Goal: Find specific page/section: Find specific page/section

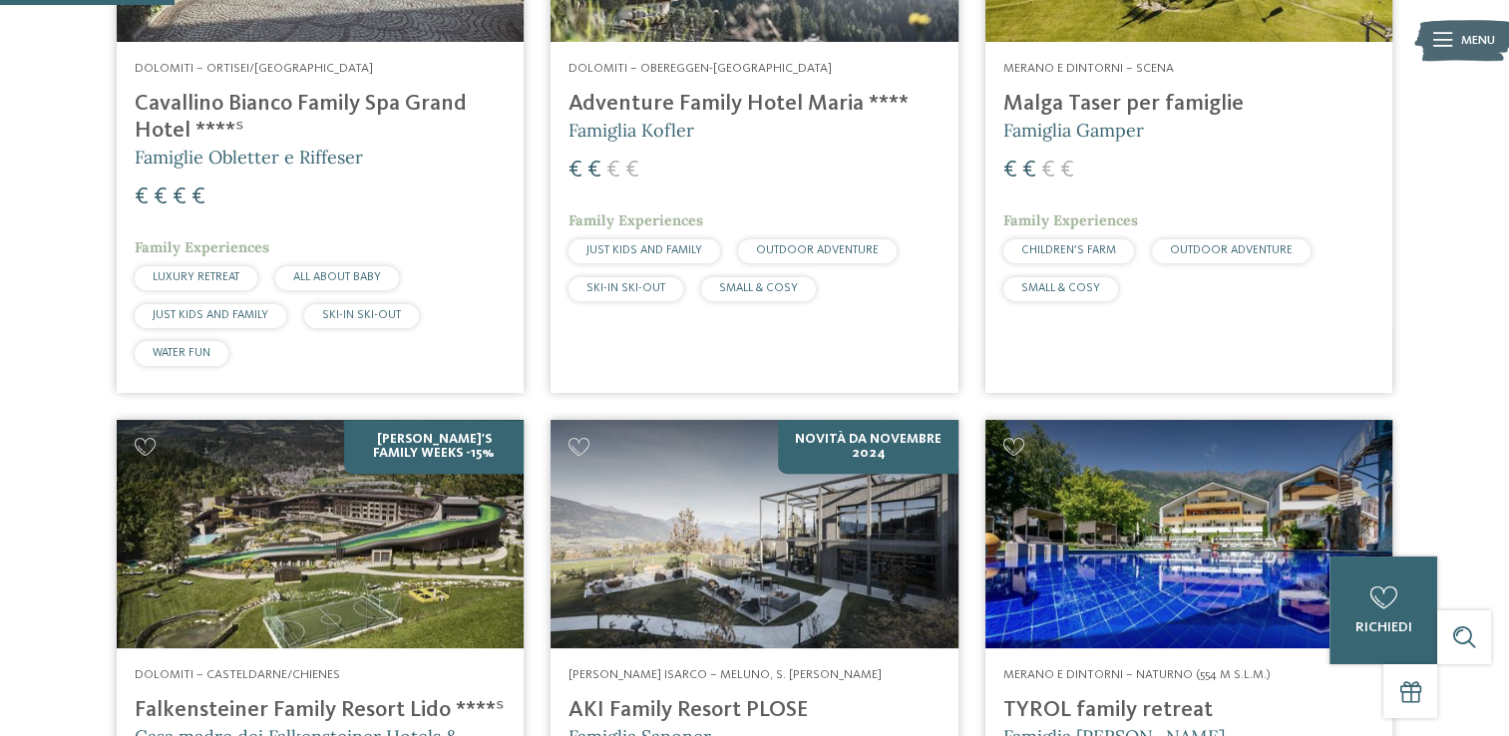
scroll to position [828, 0]
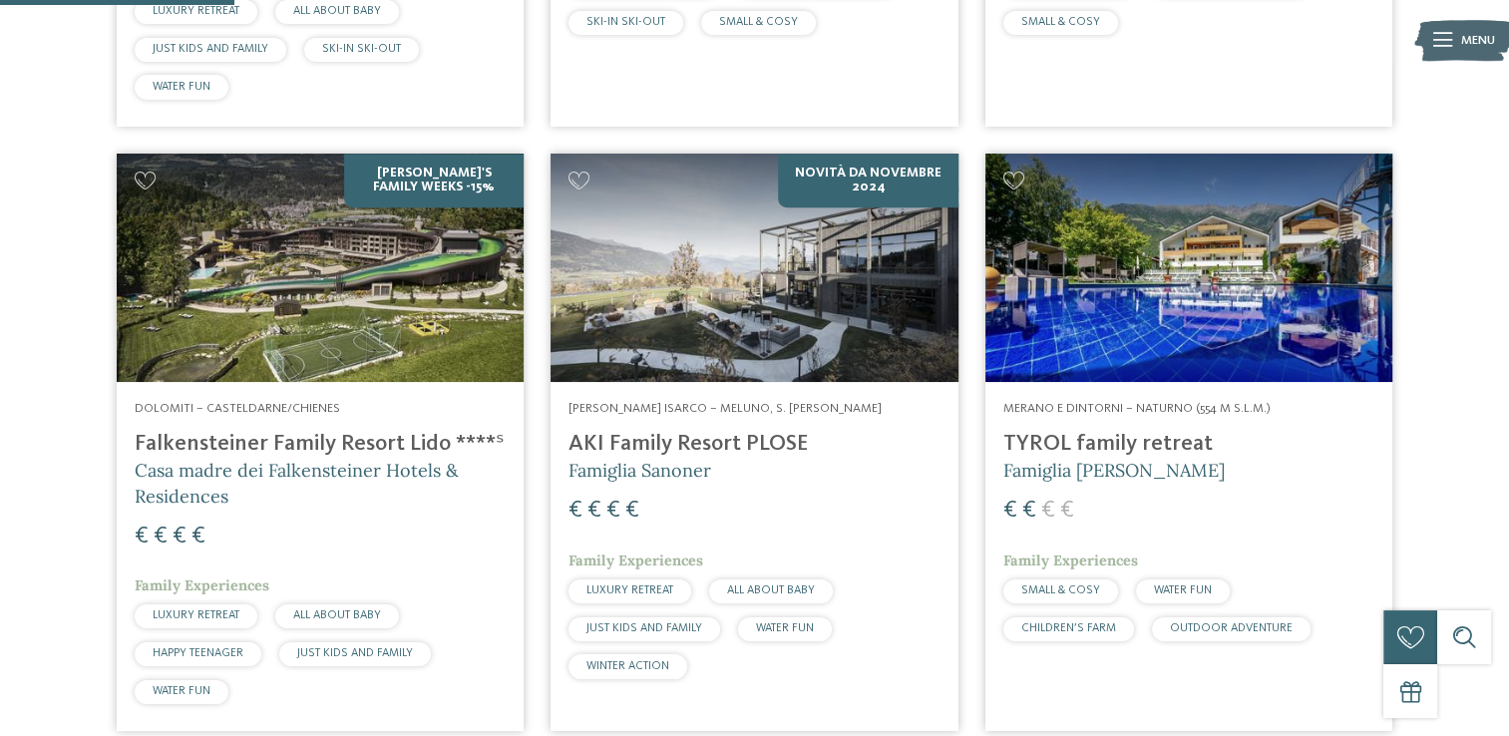
scroll to position [1067, 0]
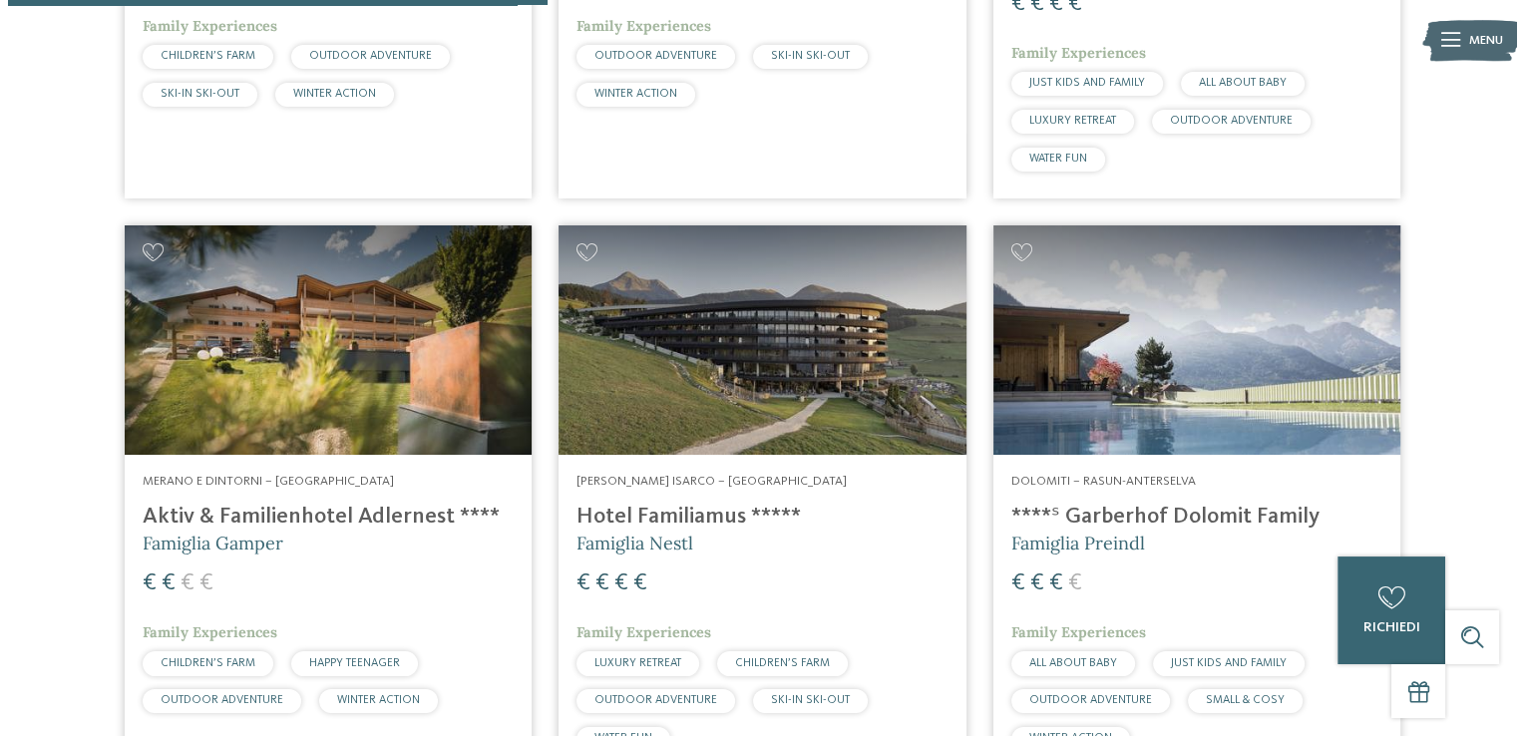
scroll to position [2224, 0]
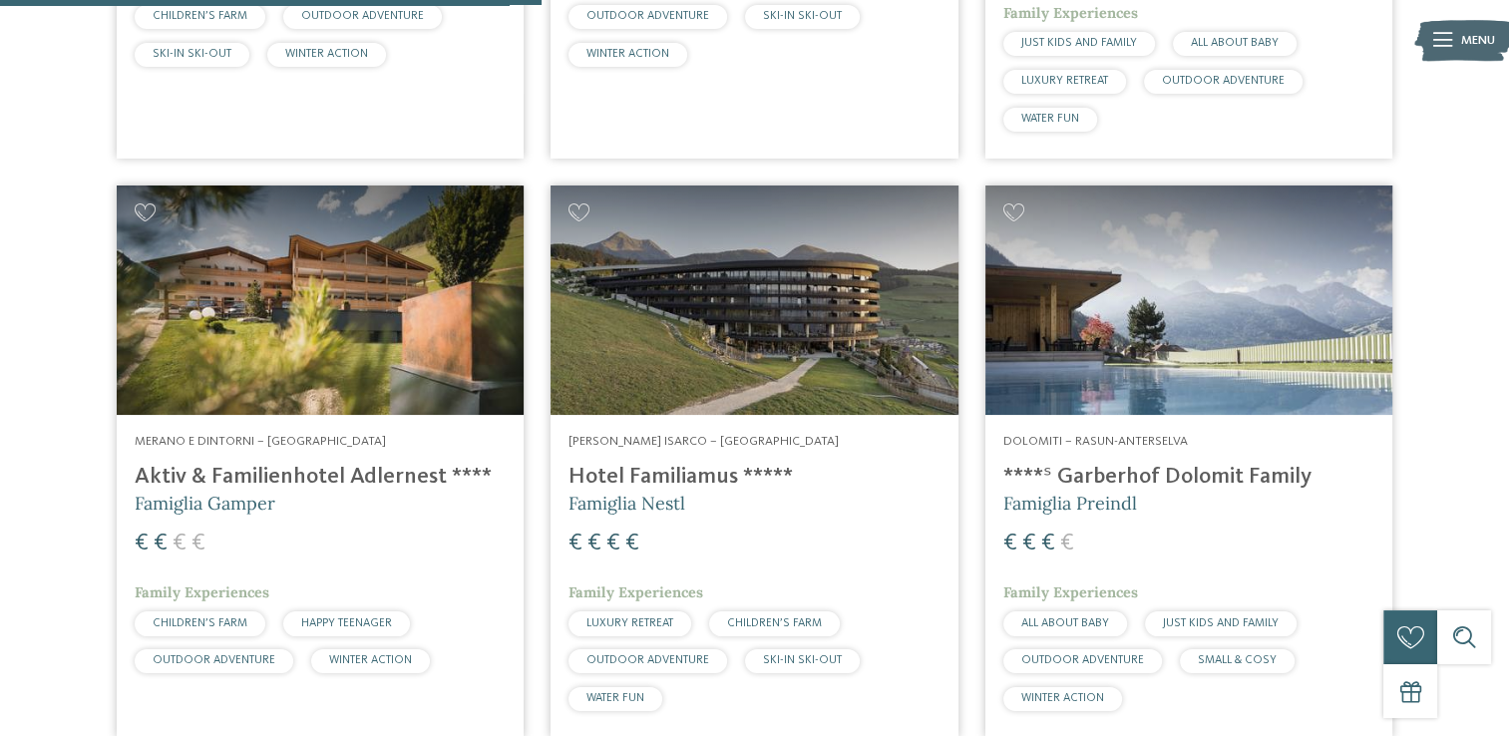
click at [366, 375] on img at bounding box center [320, 300] width 407 height 229
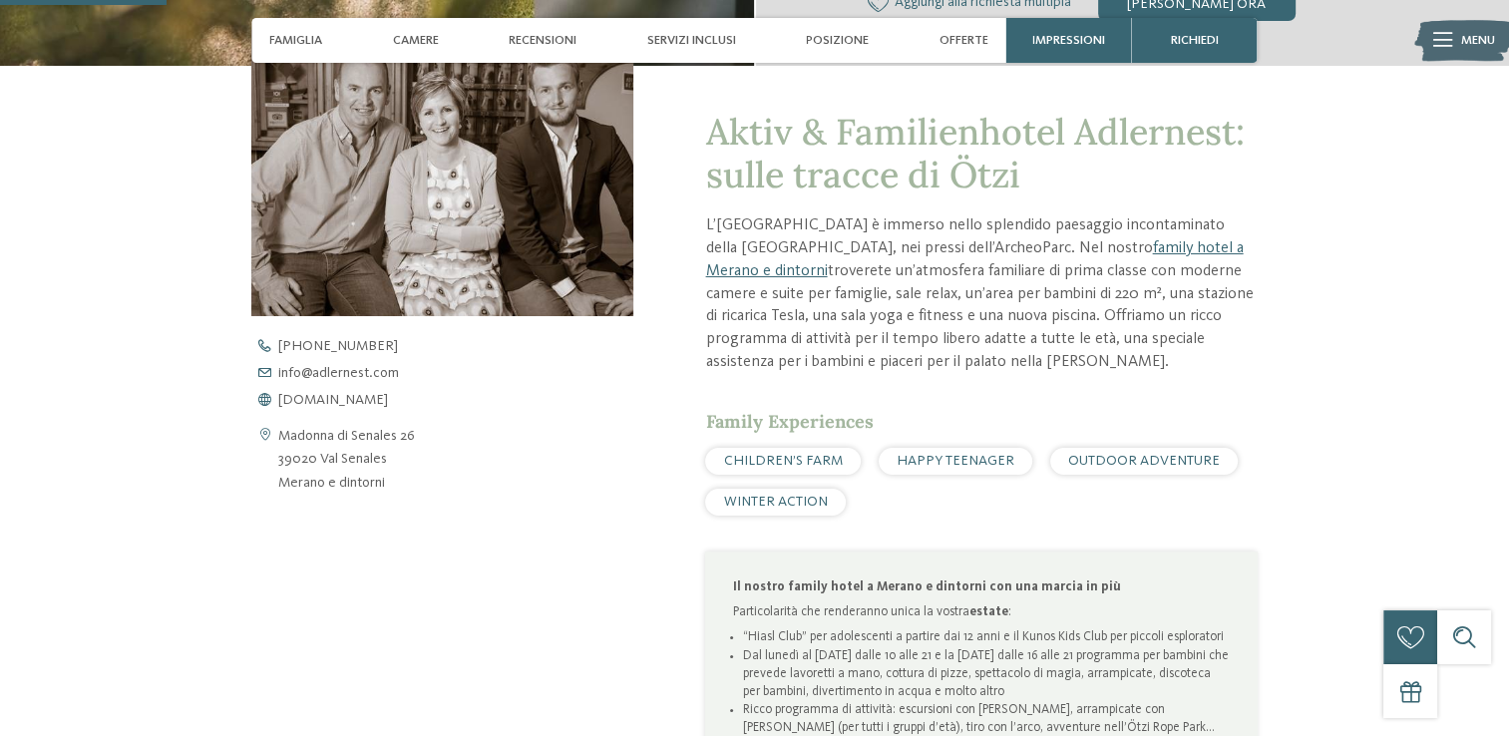
scroll to position [638, 0]
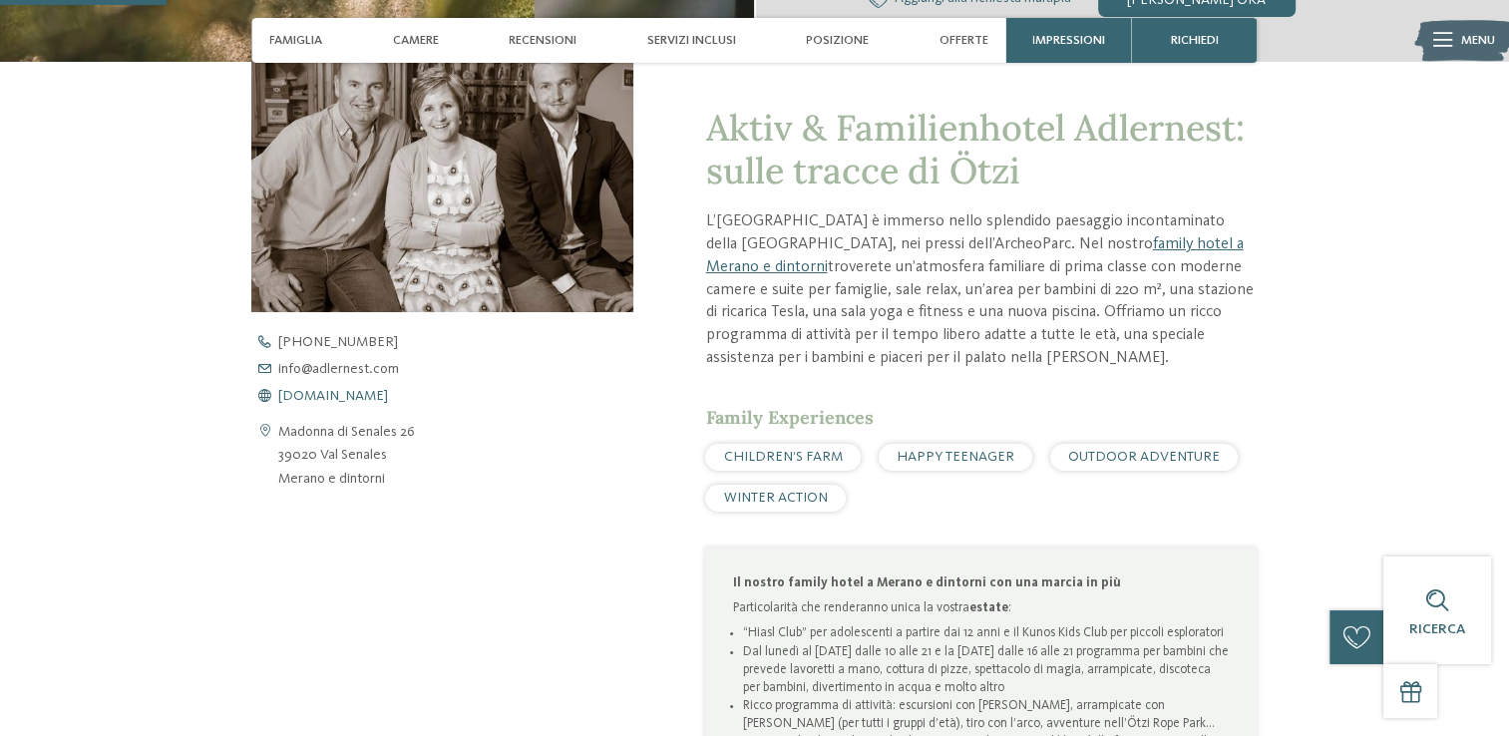
click at [308, 393] on span "[DOMAIN_NAME]" at bounding box center [333, 396] width 110 height 14
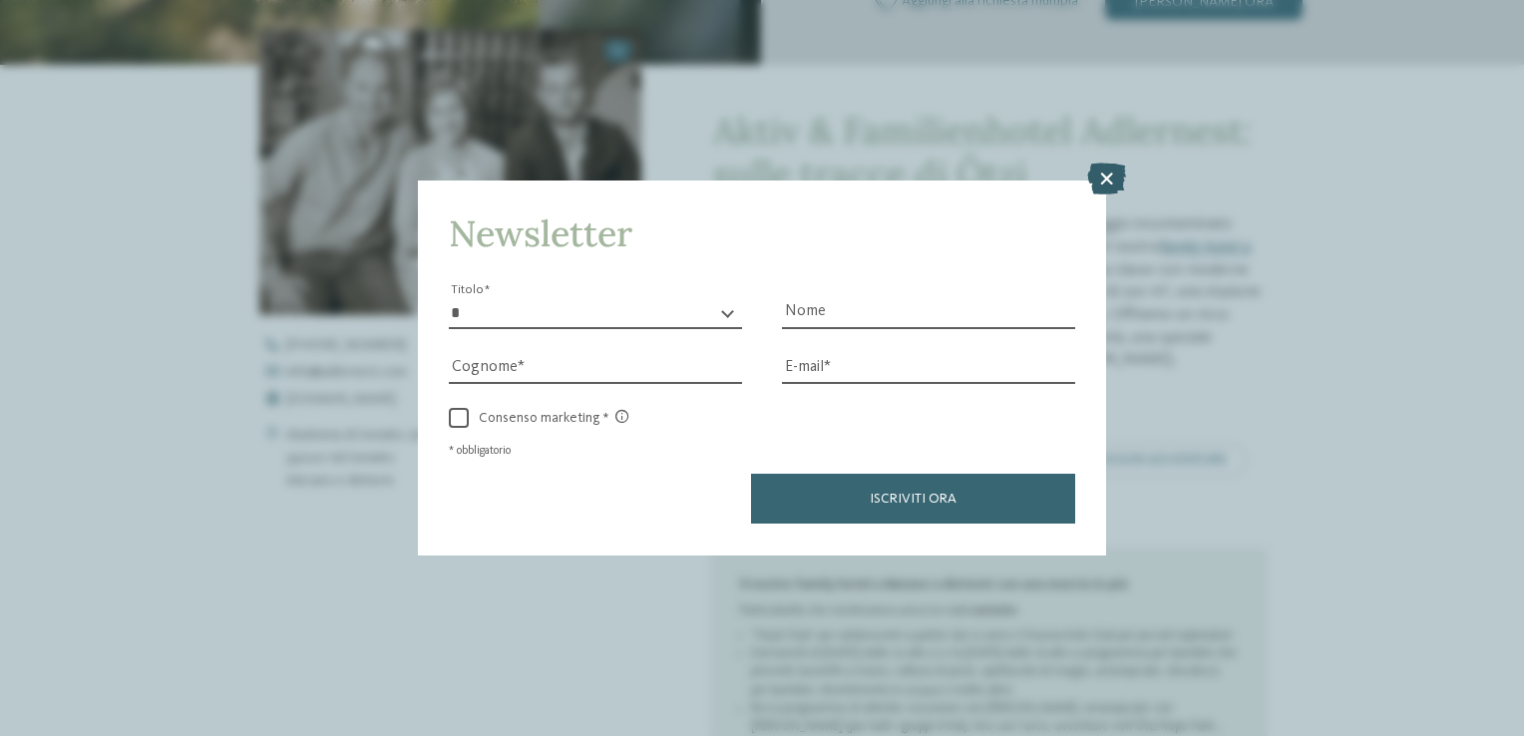
click at [1105, 183] on icon at bounding box center [1106, 180] width 39 height 32
